Goal: Use online tool/utility: Utilize a website feature to perform a specific function

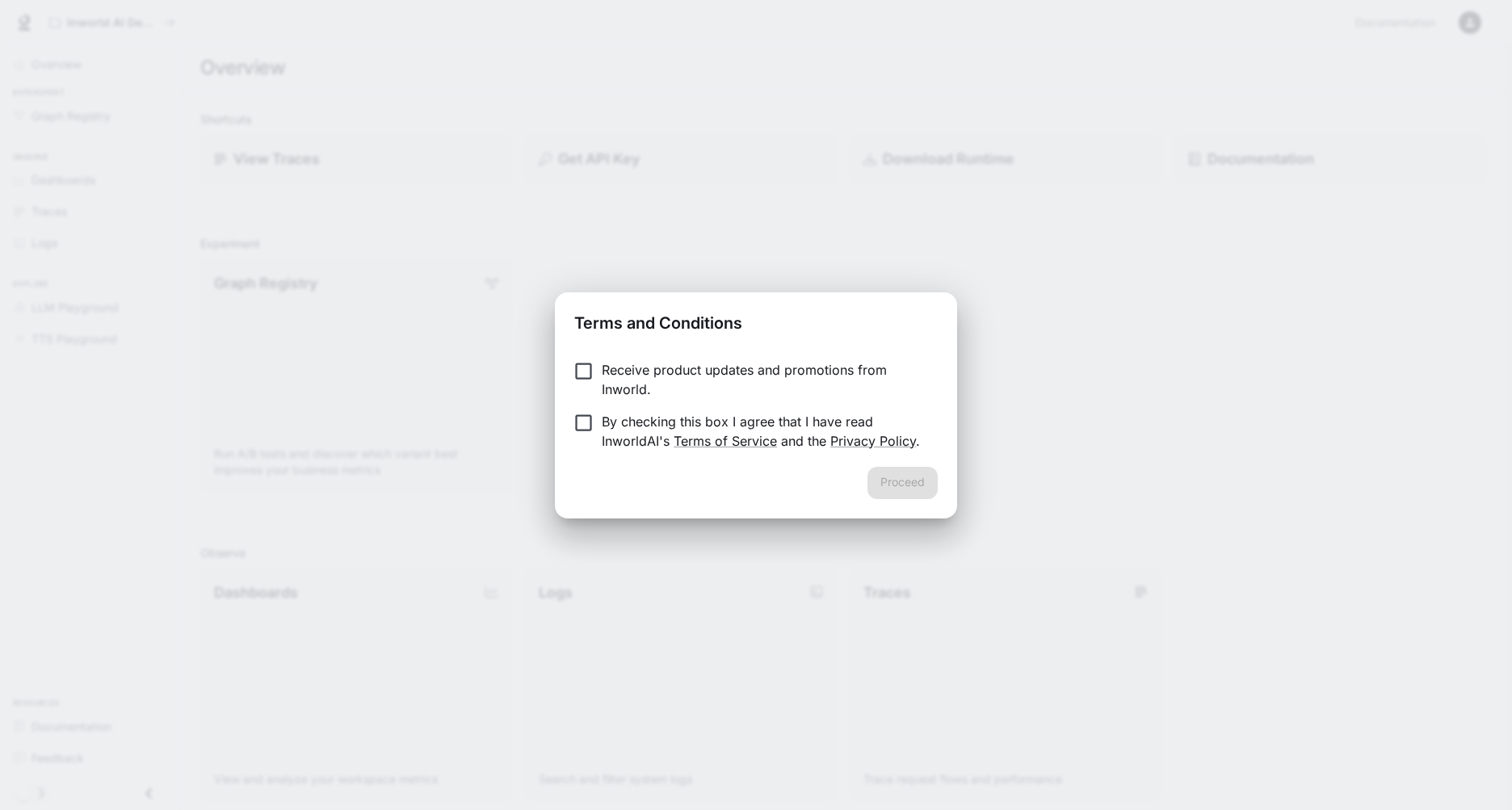
click at [909, 482] on div "Proceed" at bounding box center [756, 493] width 403 height 52
click at [902, 483] on button "Proceed" at bounding box center [903, 483] width 71 height 33
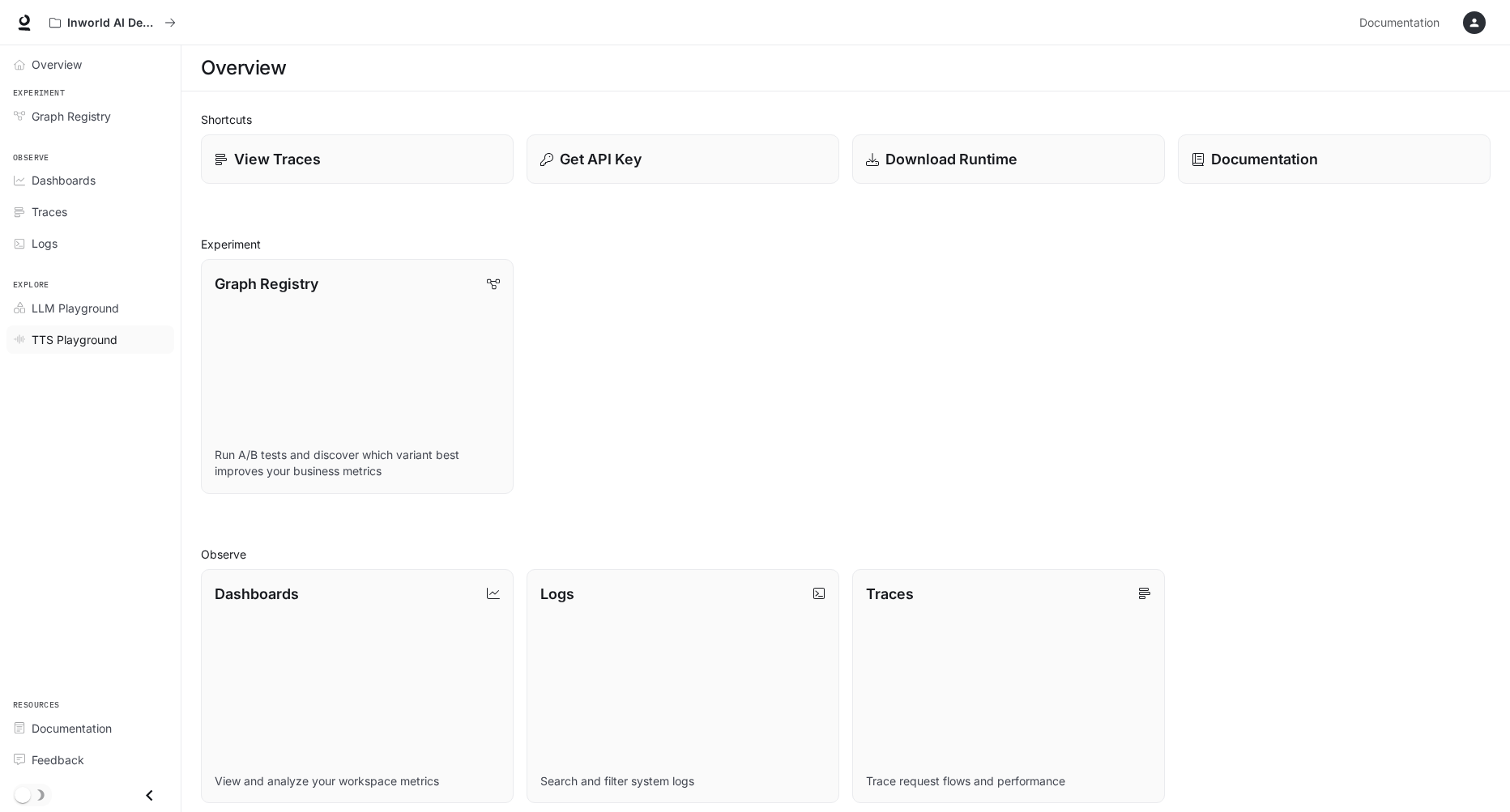
click at [80, 344] on span "TTS Playground" at bounding box center [75, 339] width 86 height 17
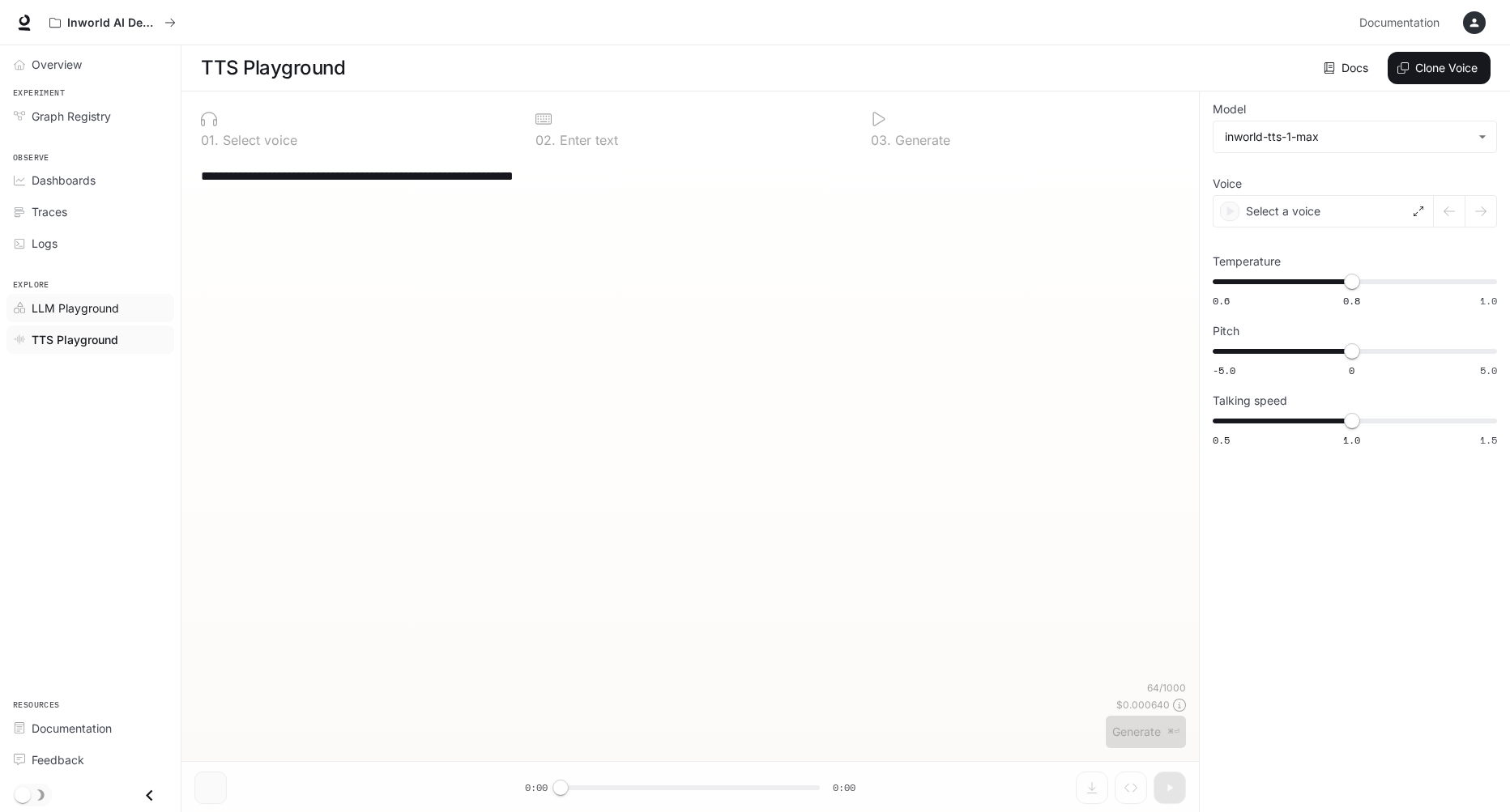
click at [76, 307] on span "LLM Playground" at bounding box center [76, 308] width 88 height 17
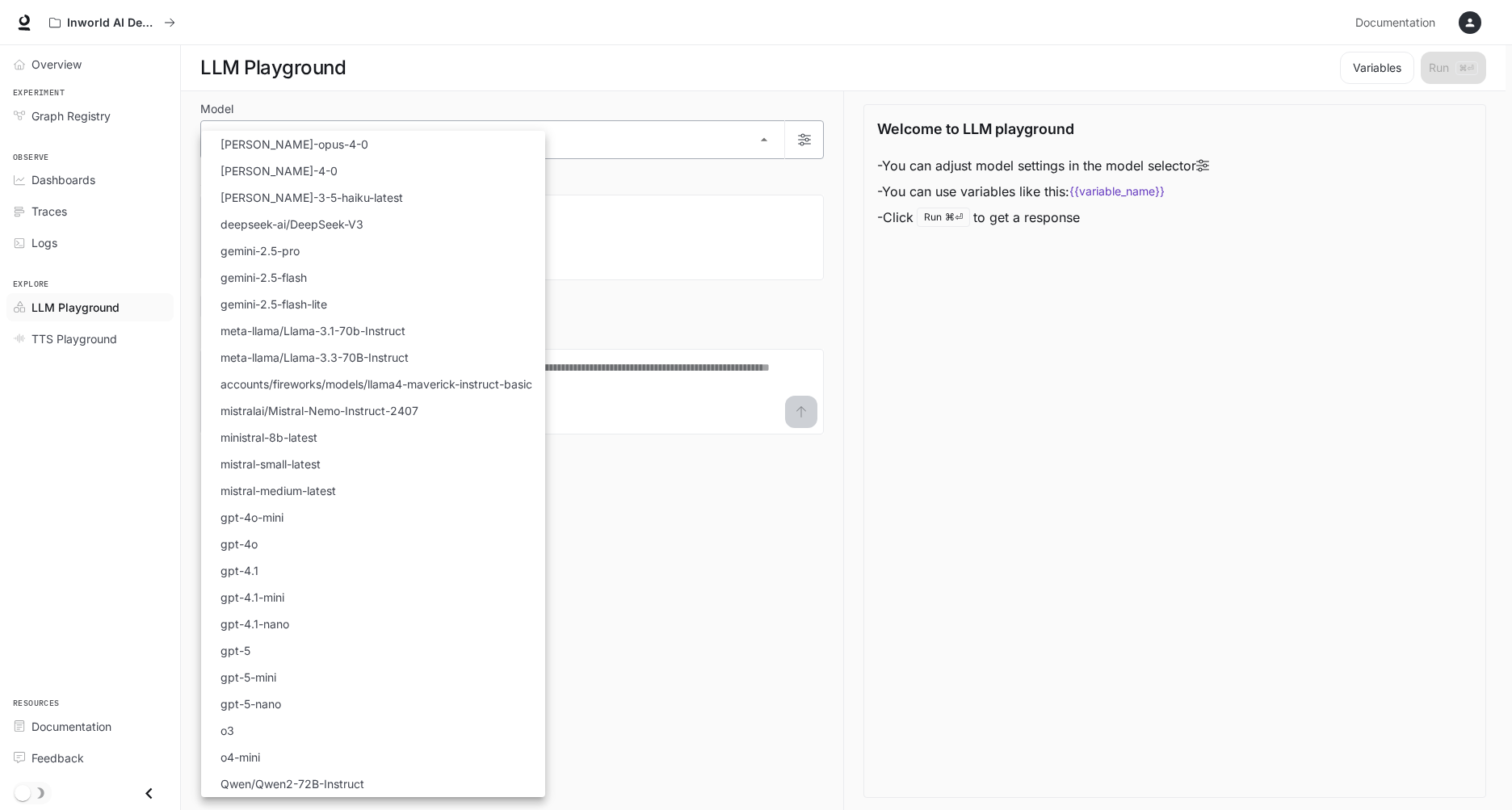
click at [762, 139] on body "Skip to main content Inworld AI Demos Documentation Documentation Portal Overvi…" at bounding box center [756, 405] width 1512 height 811
click at [694, 93] on div at bounding box center [756, 405] width 1512 height 810
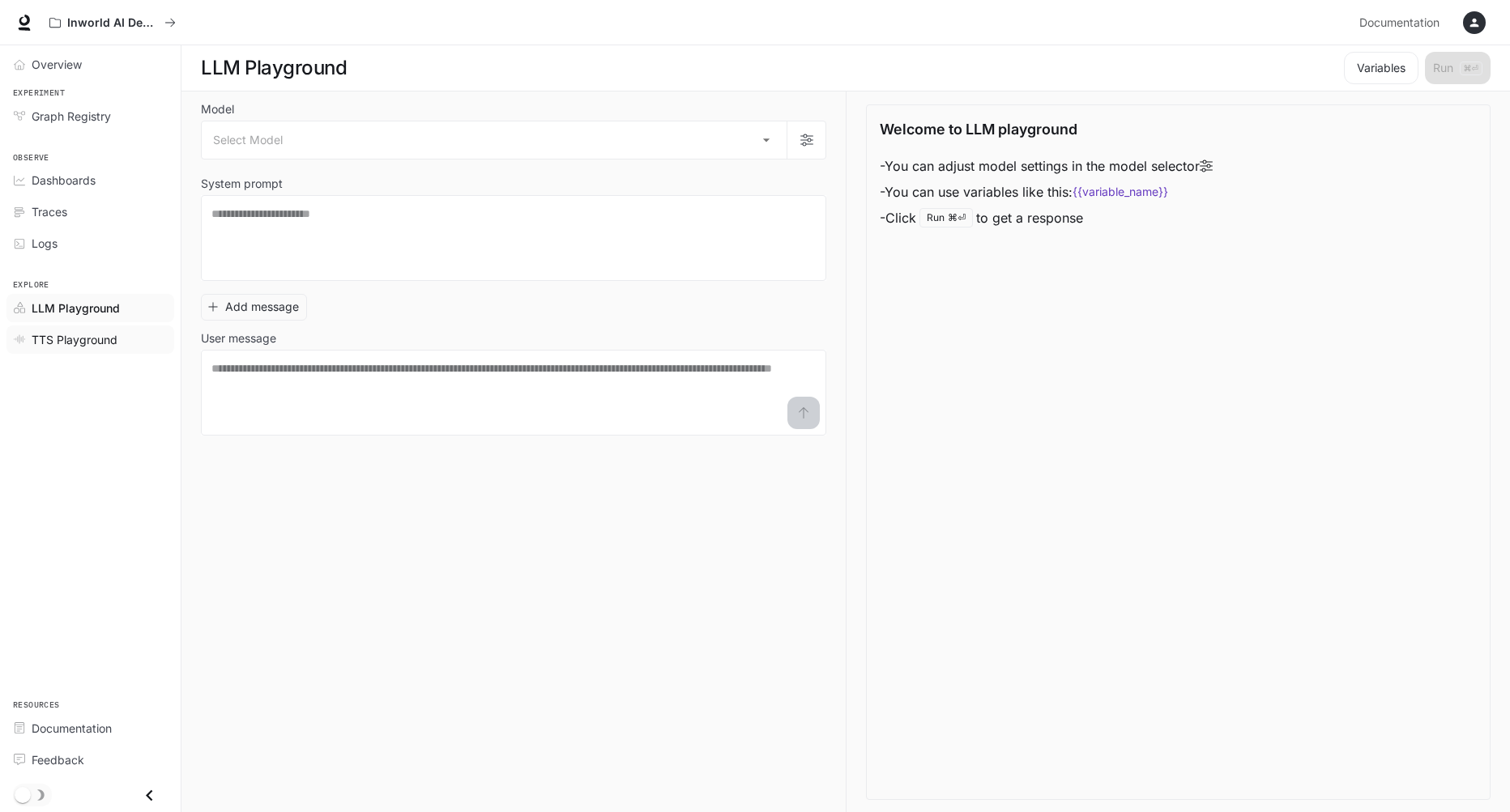
click at [101, 340] on span "TTS Playground" at bounding box center [75, 339] width 86 height 17
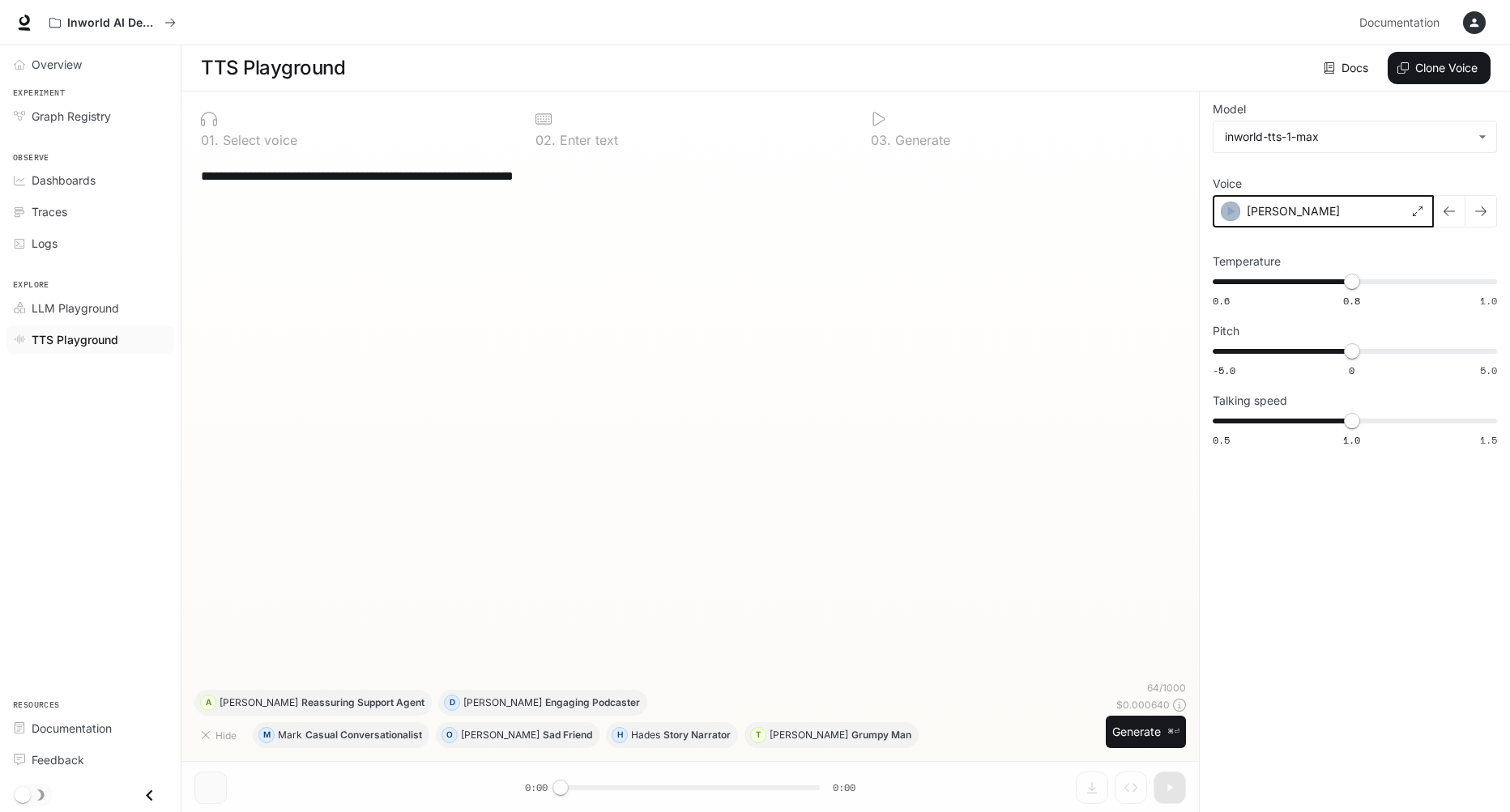
click at [1230, 214] on icon "button" at bounding box center [1230, 211] width 16 height 16
click at [1421, 213] on icon at bounding box center [1419, 212] width 9 height 9
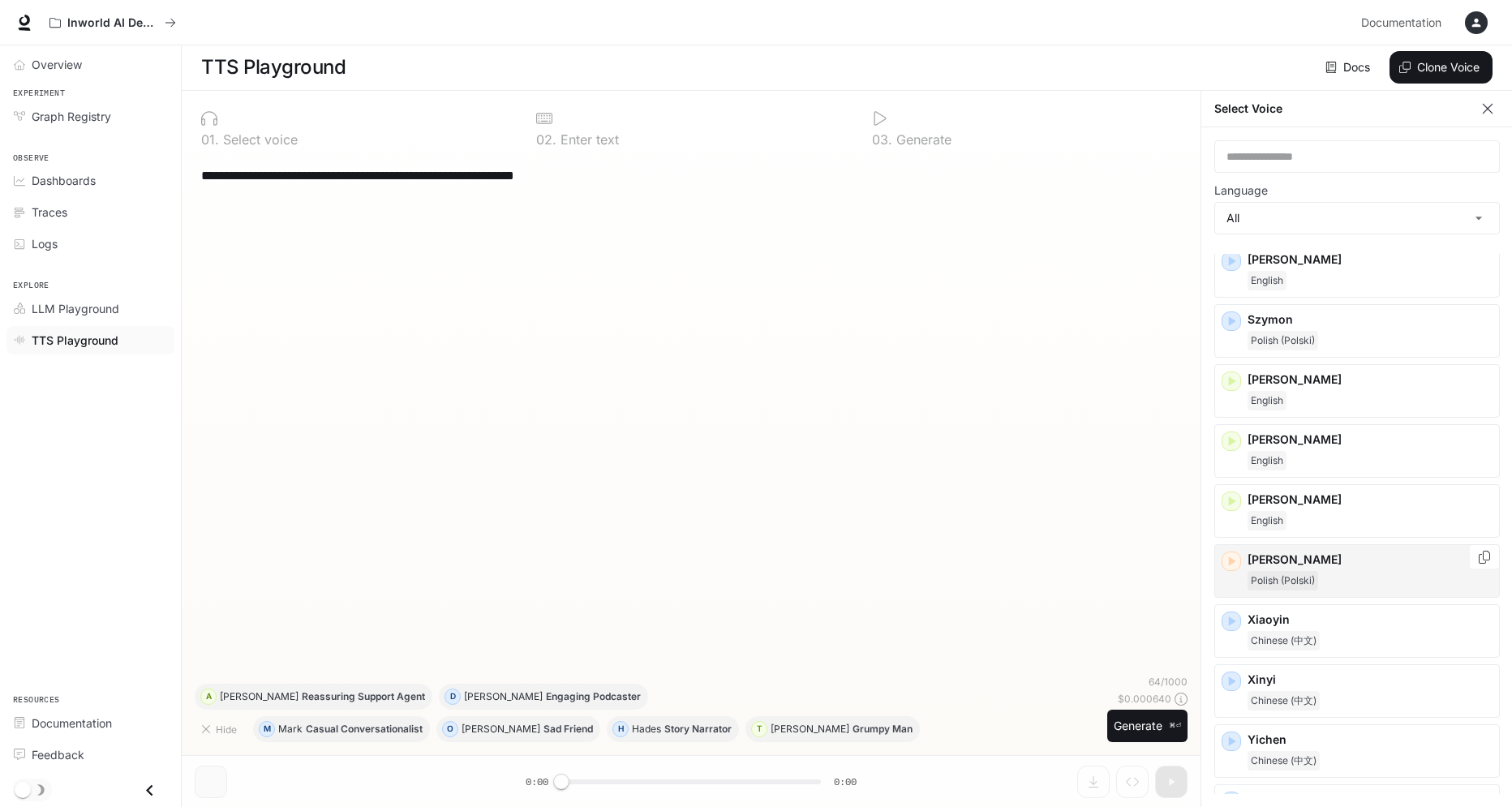
scroll to position [7, 0]
click at [1335, 612] on div "Xiaoyin Chinese (中文)" at bounding box center [1370, 631] width 245 height 39
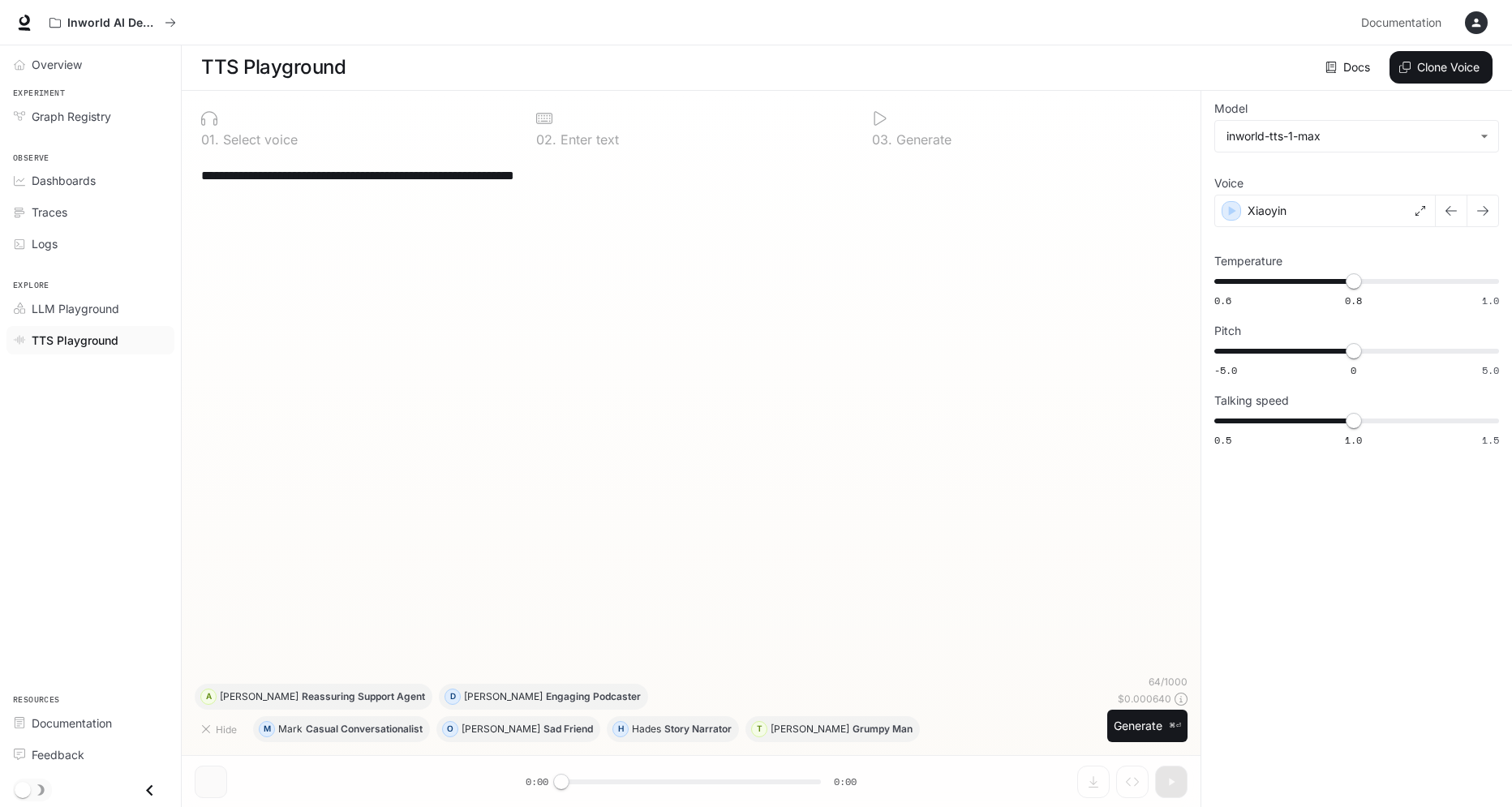
scroll to position [1, 0]
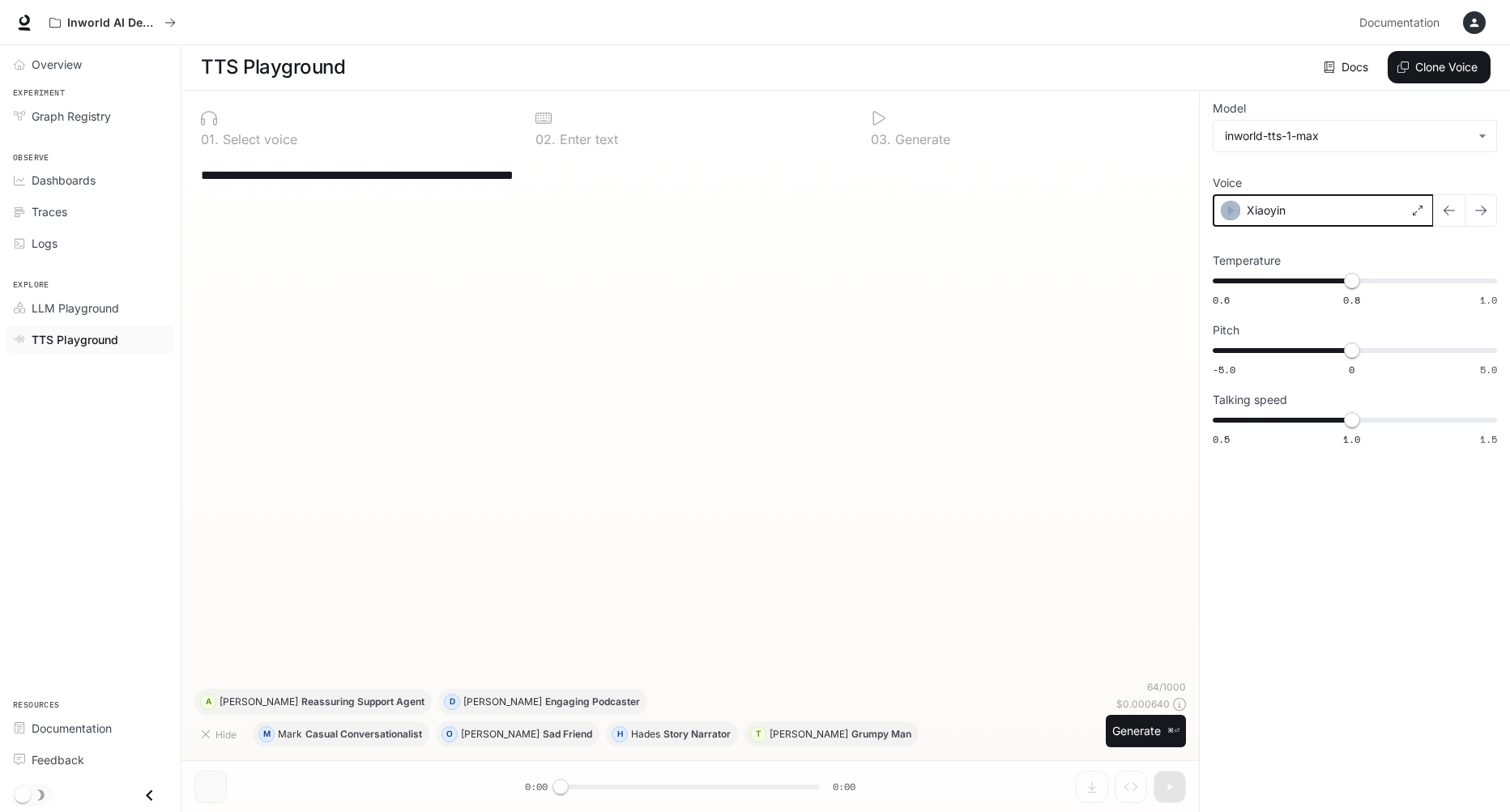
click at [1230, 213] on icon "button" at bounding box center [1232, 211] width 7 height 9
click at [1231, 212] on icon "button" at bounding box center [1232, 211] width 7 height 9
click at [1336, 211] on div "Xiaoyin" at bounding box center [1323, 210] width 221 height 33
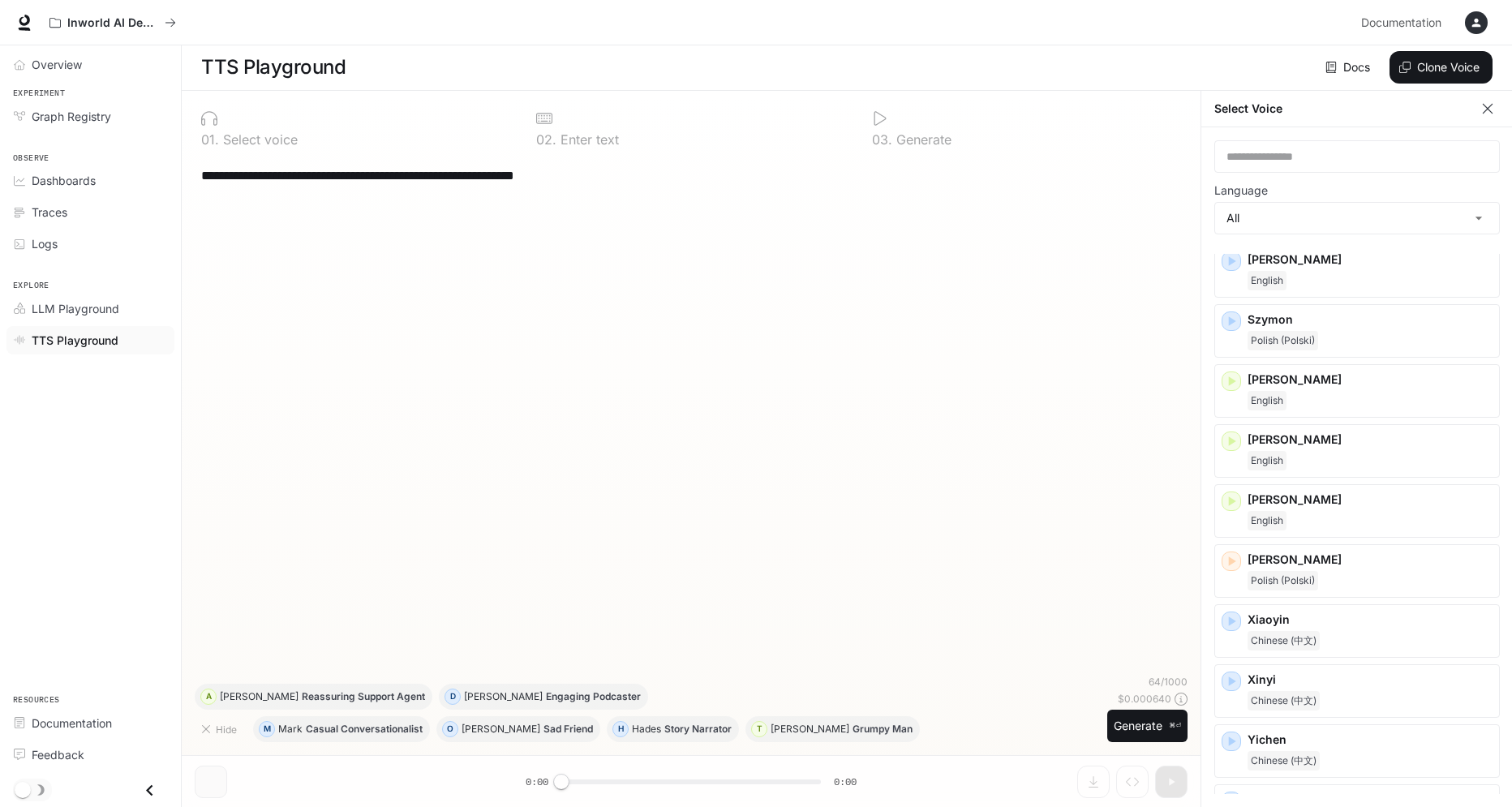
scroll to position [7, 0]
click at [1348, 691] on div "Chinese (中文)" at bounding box center [1370, 701] width 245 height 20
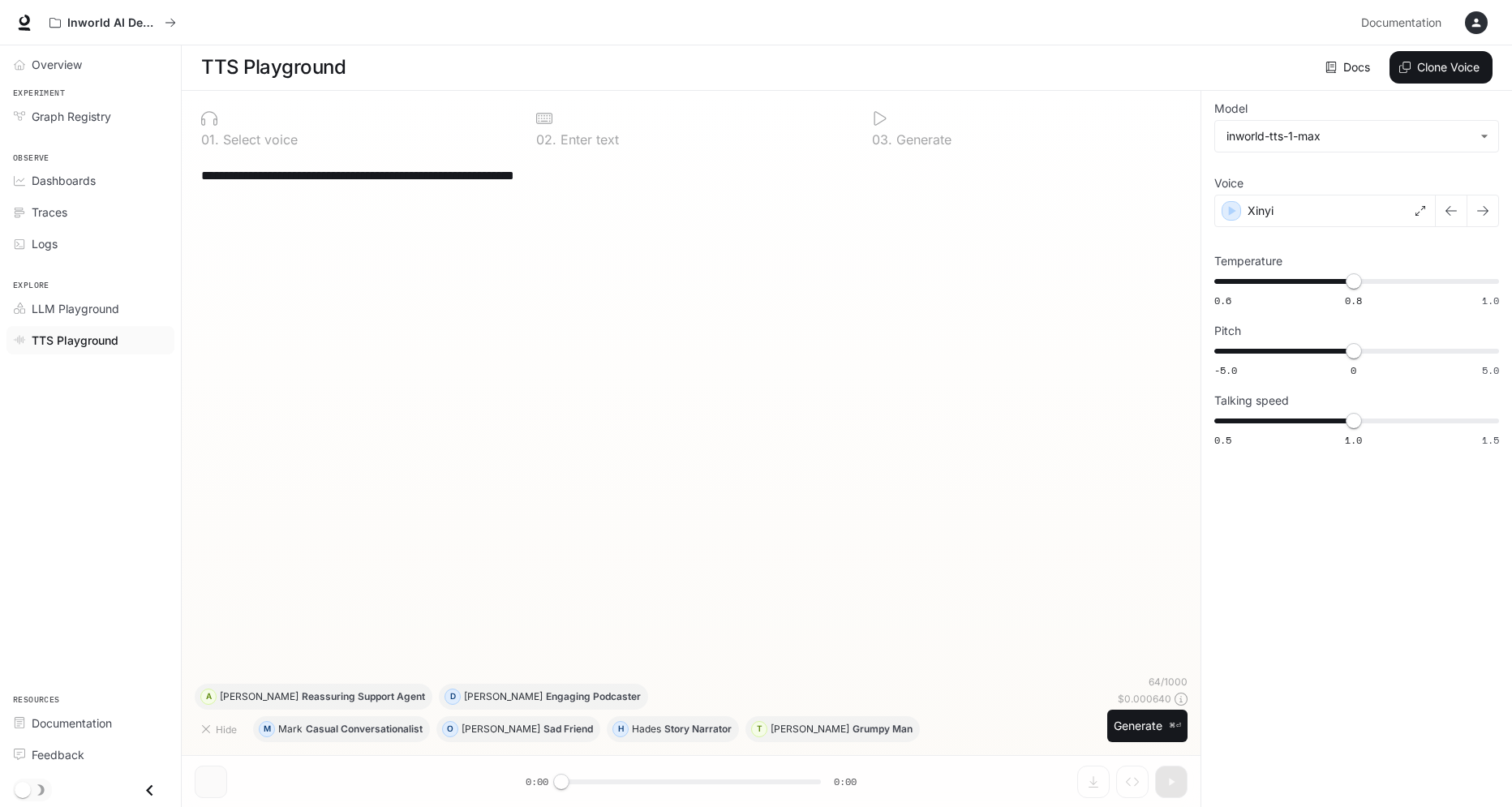
scroll to position [1, 0]
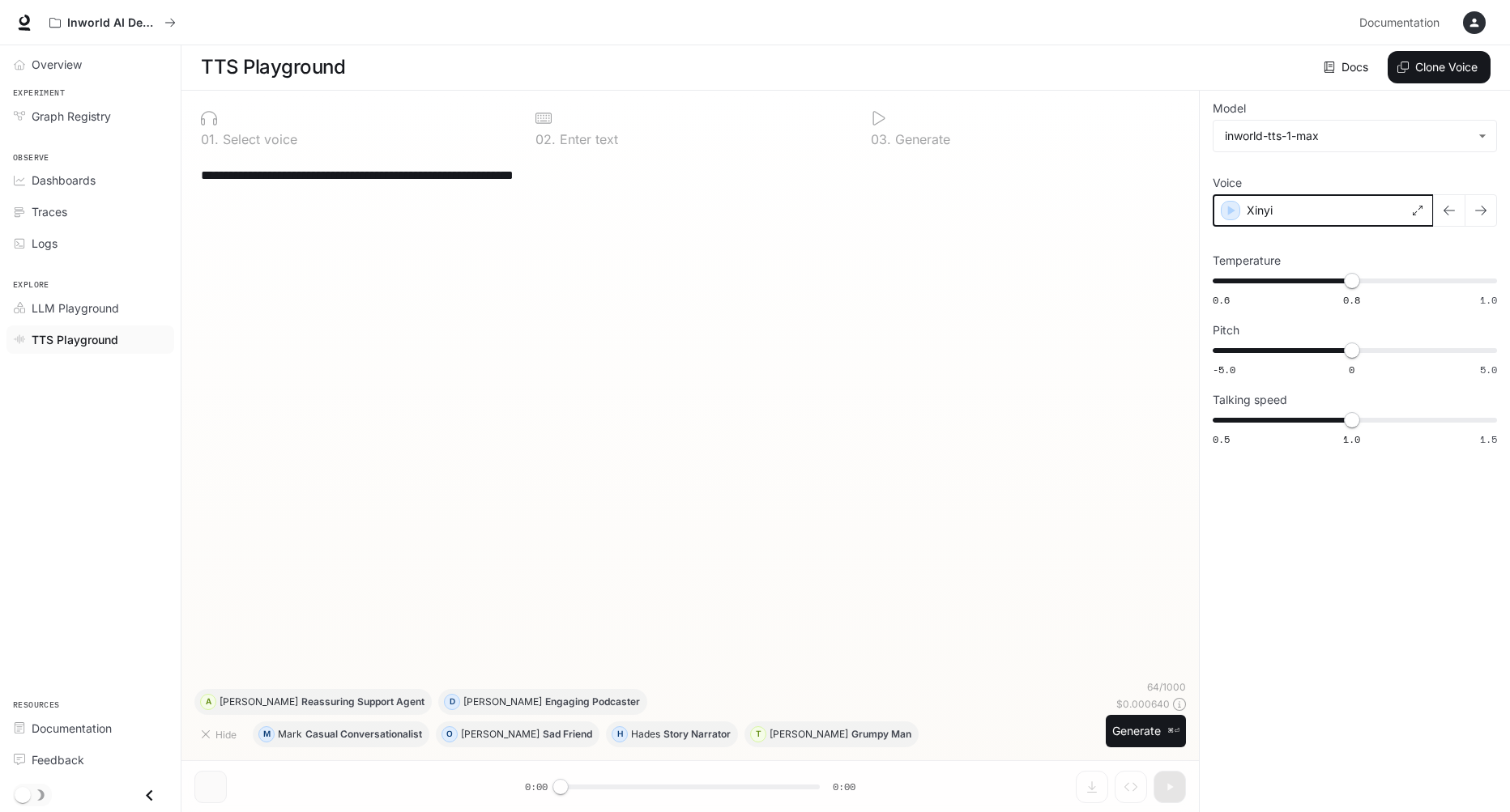
click at [1236, 210] on icon "button" at bounding box center [1230, 210] width 16 height 16
click at [1244, 210] on div "Xinyi" at bounding box center [1323, 210] width 221 height 33
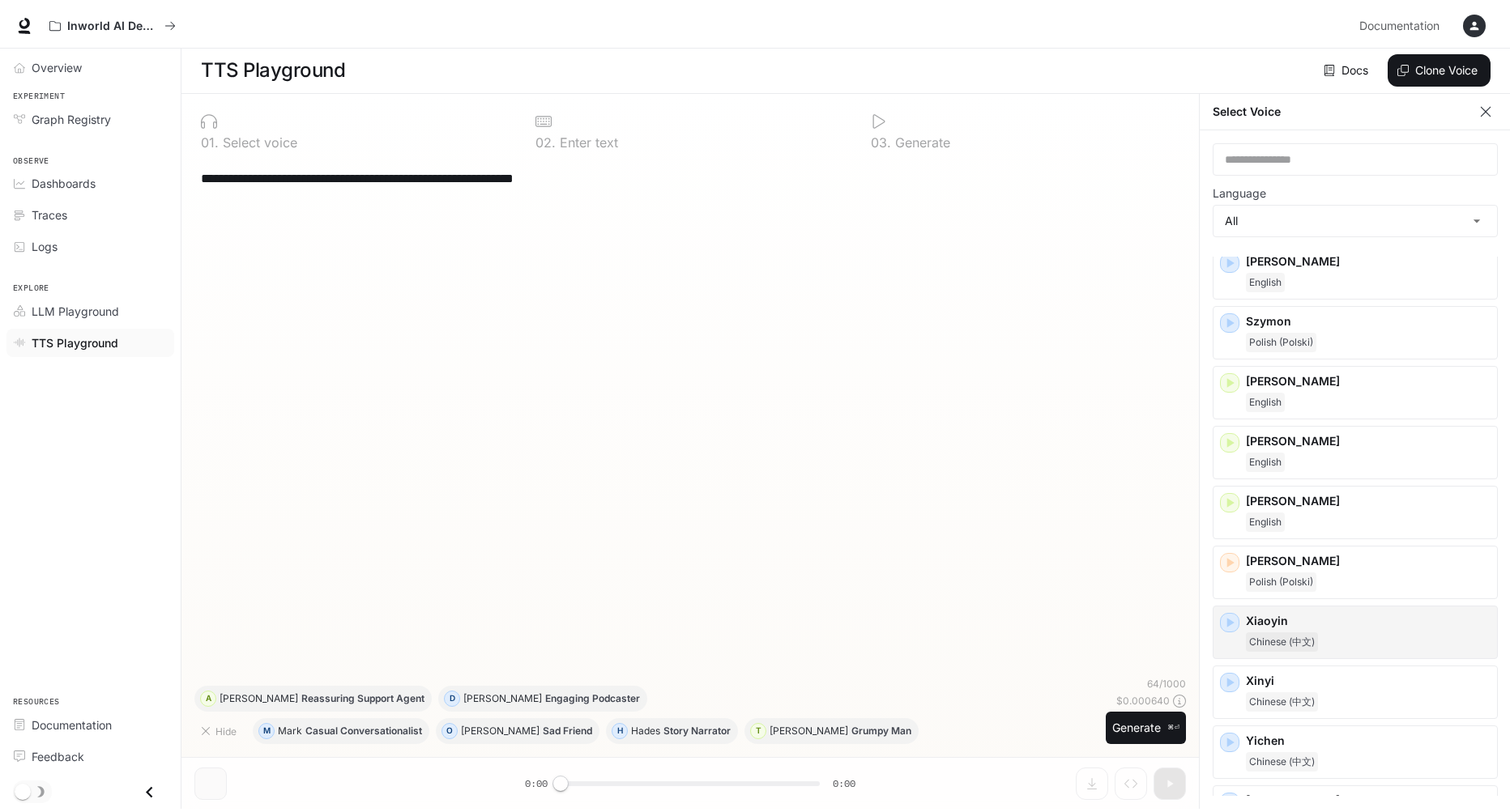
scroll to position [2435, 0]
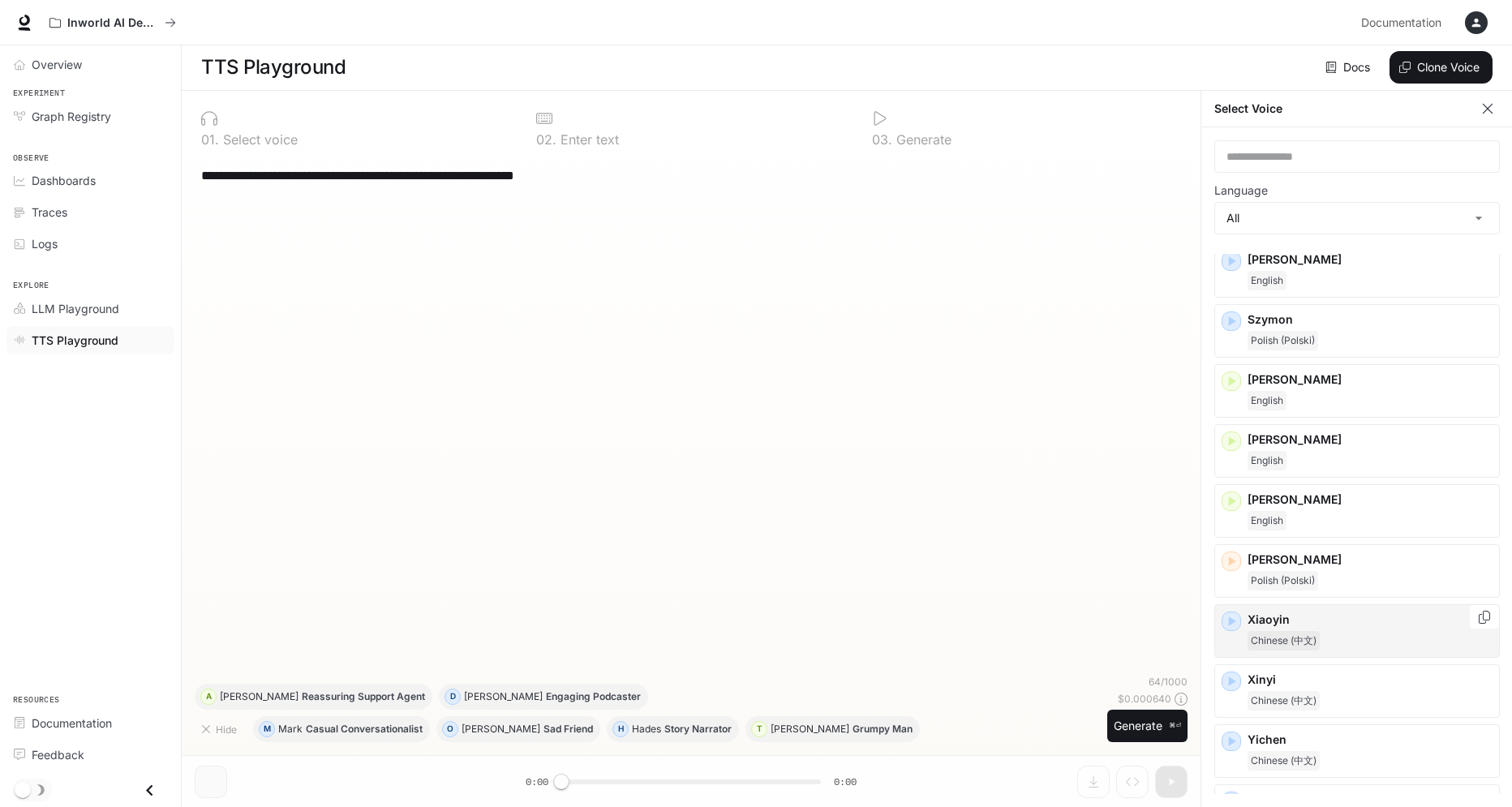
click at [1329, 631] on div "Chinese (中文)" at bounding box center [1370, 641] width 245 height 20
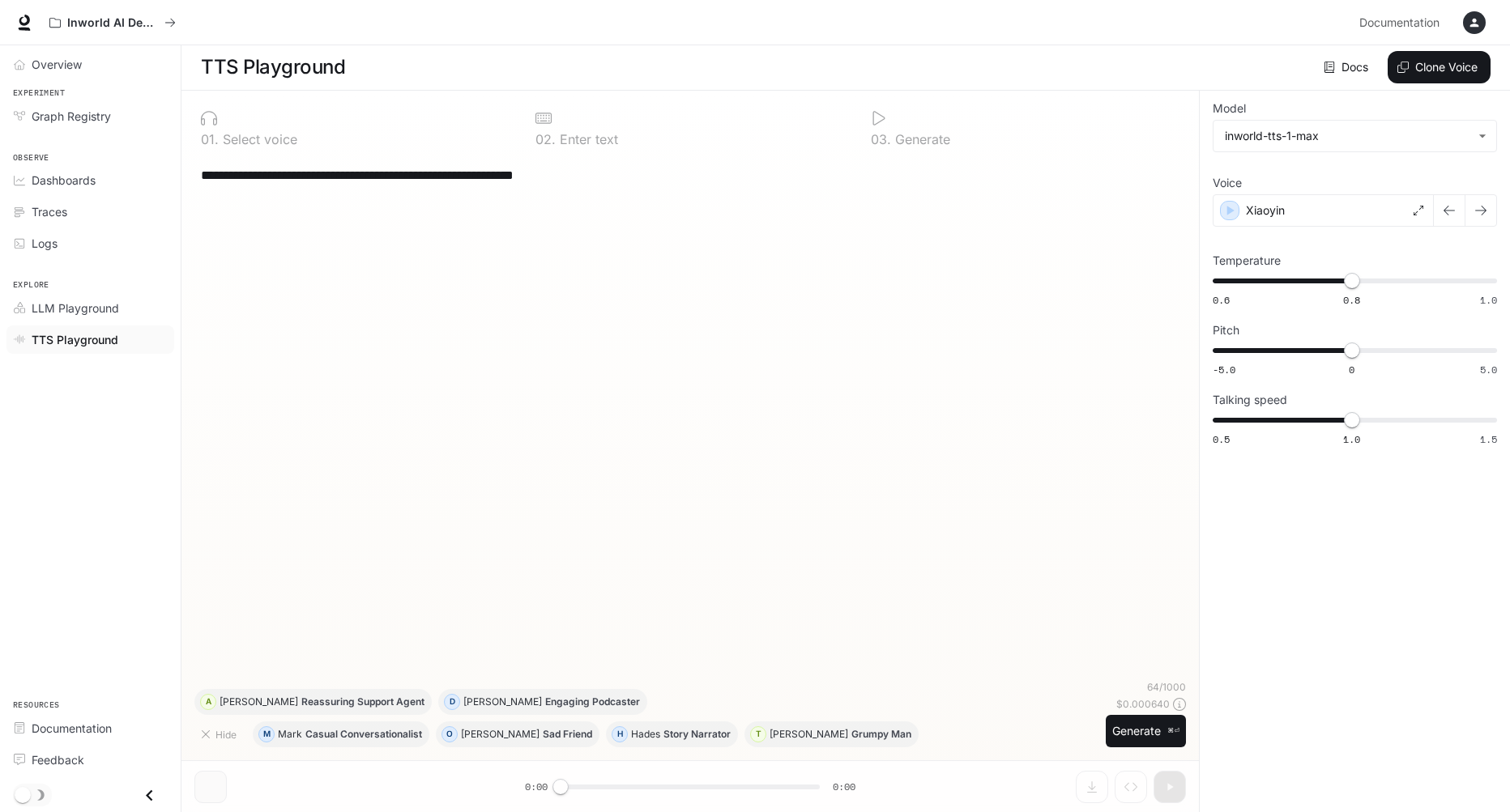
click at [1076, 407] on div "**********" at bounding box center [689, 418] width 991 height 525
